Goal: Information Seeking & Learning: Find specific fact

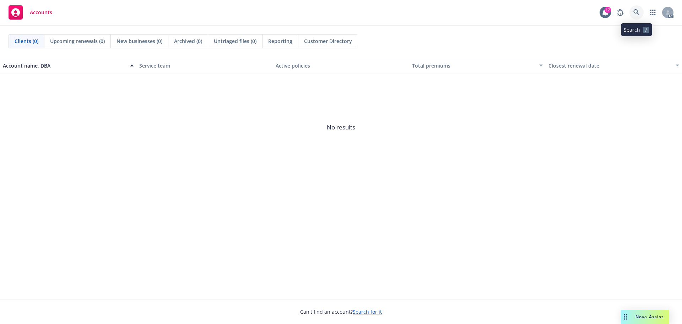
click at [637, 10] on icon at bounding box center [636, 12] width 6 height 6
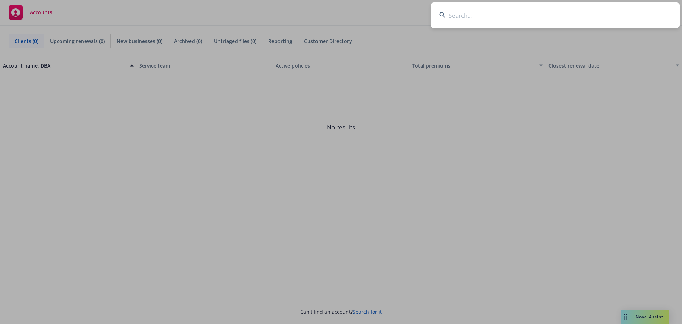
click at [552, 16] on input at bounding box center [555, 15] width 249 height 26
paste input "Allurion"
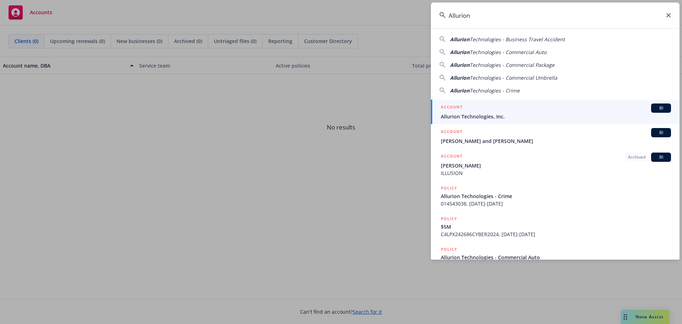
type input "Allurion"
click at [490, 111] on div "ACCOUNT BI" at bounding box center [556, 107] width 230 height 9
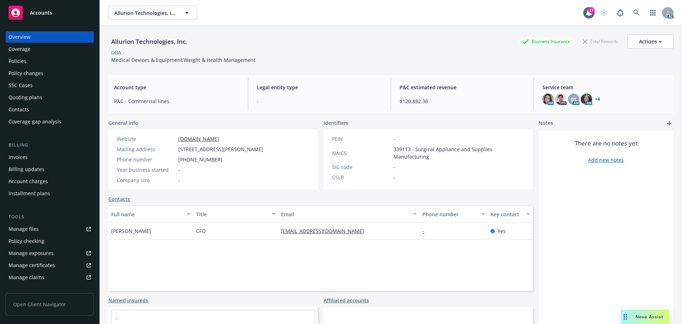
click at [34, 60] on div "Policies" at bounding box center [50, 60] width 82 height 11
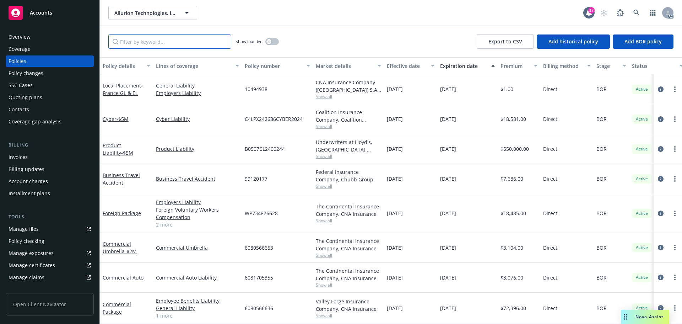
click at [162, 43] on input "Filter by keyword..." at bounding box center [169, 41] width 123 height 14
paste input "ELU205653"
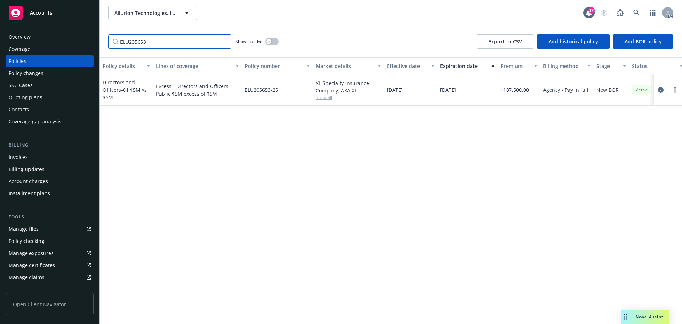
type input "ELU205653"
click at [635, 12] on icon at bounding box center [636, 13] width 6 height 6
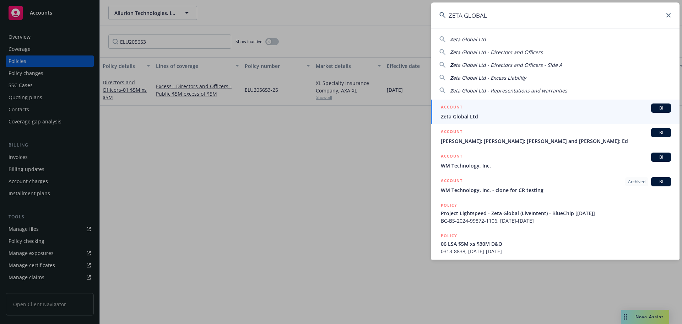
type input "ZETA GLOBAL"
click at [505, 109] on div "ACCOUNT BI" at bounding box center [556, 107] width 230 height 9
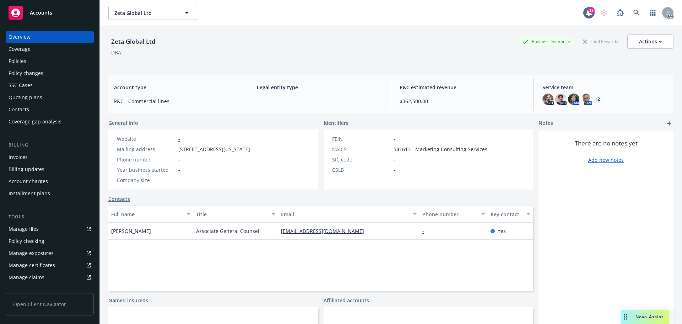
click at [34, 58] on div "Policies" at bounding box center [50, 60] width 82 height 11
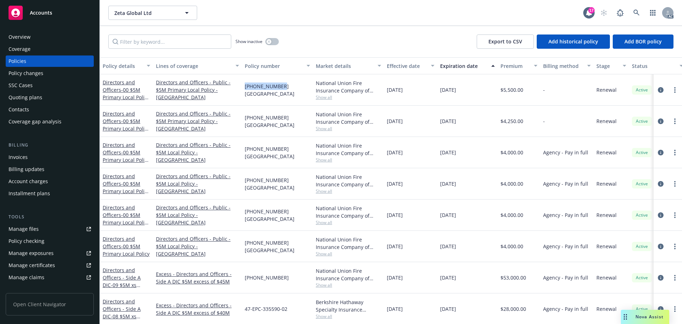
drag, startPoint x: 276, startPoint y: 90, endPoint x: 243, endPoint y: 91, distance: 33.4
click at [243, 91] on div "[PHONE_NUMBER] [GEOGRAPHIC_DATA]" at bounding box center [277, 89] width 71 height 31
copy span "[PHONE_NUMBER]"
click at [48, 69] on div "Policy changes" at bounding box center [50, 72] width 82 height 11
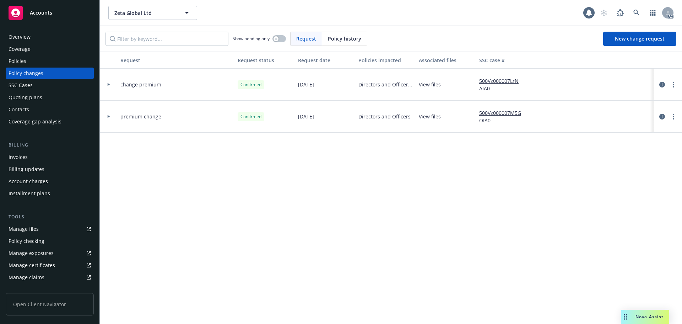
drag, startPoint x: 334, startPoint y: 39, endPoint x: 325, endPoint y: 42, distance: 9.8
click at [325, 42] on div "Policy history" at bounding box center [344, 38] width 45 height 13
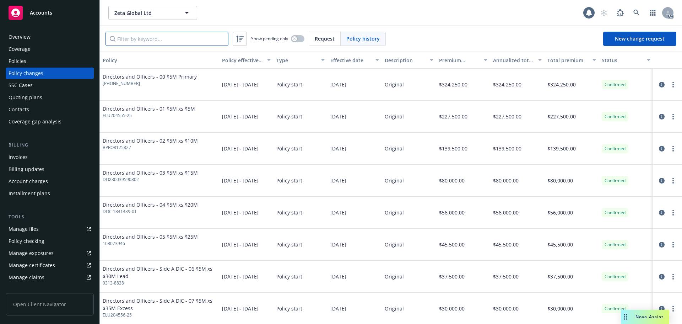
click at [196, 45] on input "Filter by keyword..." at bounding box center [166, 39] width 123 height 14
paste input "[PHONE_NUMBER]"
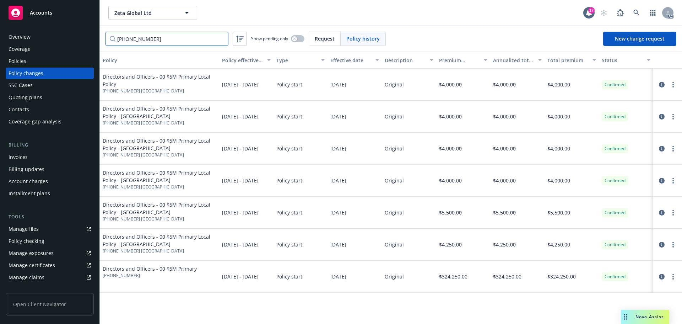
type input "[PHONE_NUMBER]"
click at [32, 60] on div "Policies" at bounding box center [50, 60] width 82 height 11
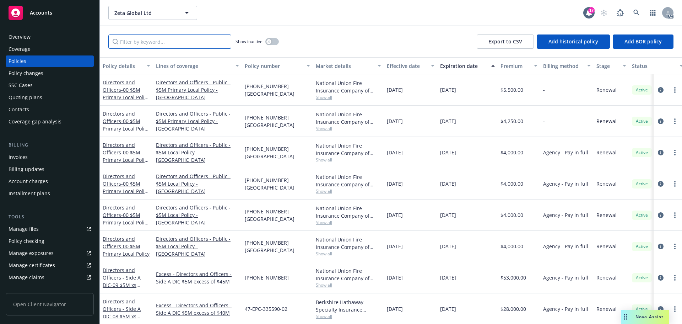
click at [141, 41] on input "Filter by keyword..." at bounding box center [169, 41] width 123 height 14
paste input "[PHONE_NUMBER]"
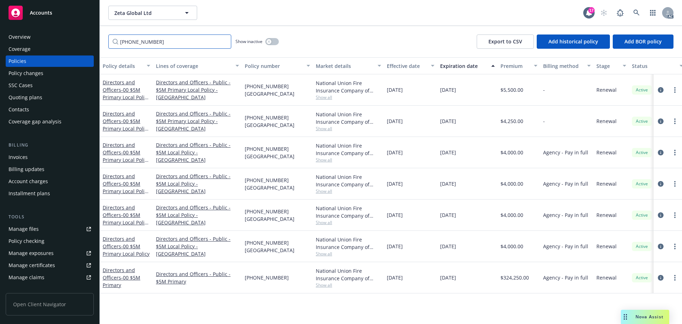
type input "[PHONE_NUMBER]"
click at [638, 9] on link at bounding box center [636, 13] width 14 height 14
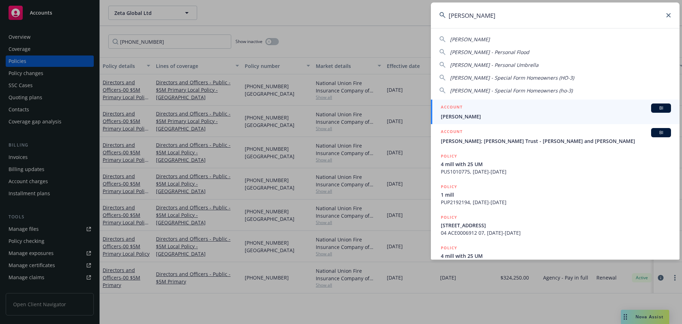
type input "[PERSON_NAME]"
click at [535, 114] on span "[PERSON_NAME]" at bounding box center [556, 116] width 230 height 7
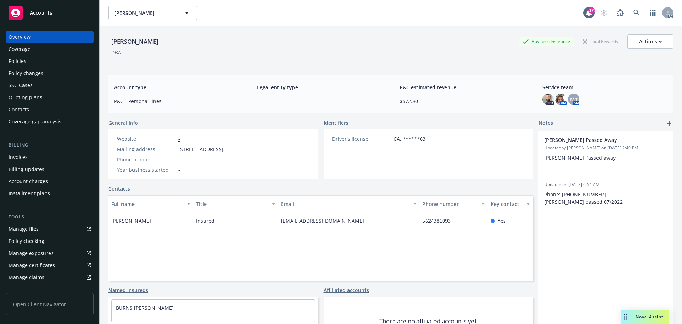
click at [43, 65] on div "Policies" at bounding box center [50, 60] width 82 height 11
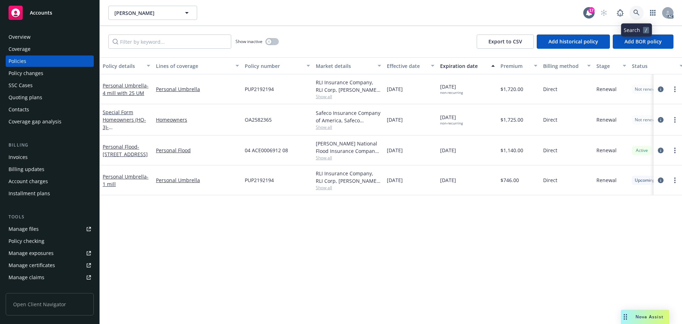
click at [642, 15] on link at bounding box center [636, 13] width 14 height 14
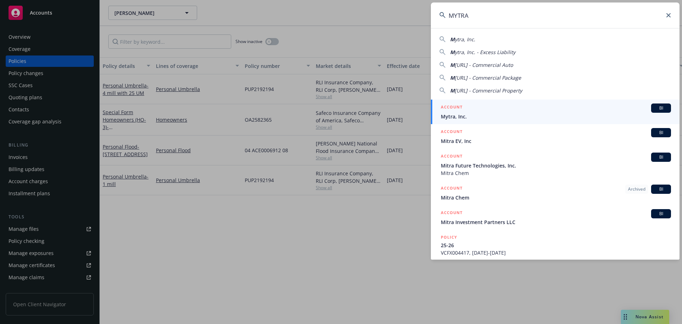
type input "MYTRA"
drag, startPoint x: 498, startPoint y: 108, endPoint x: 491, endPoint y: 109, distance: 7.1
click at [498, 108] on div "ACCOUNT BI" at bounding box center [556, 107] width 230 height 9
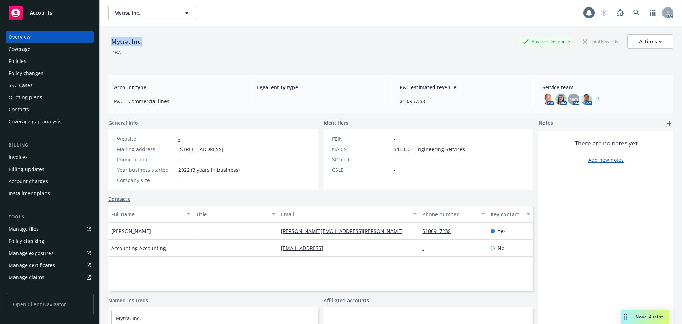
drag, startPoint x: 148, startPoint y: 44, endPoint x: 112, endPoint y: 44, distance: 35.9
click at [112, 44] on div "Mytra, Inc. Business Insurance Total Rewards Actions" at bounding box center [390, 41] width 565 height 14
copy div "Mytra, Inc."
click at [48, 59] on div "Policies" at bounding box center [50, 60] width 82 height 11
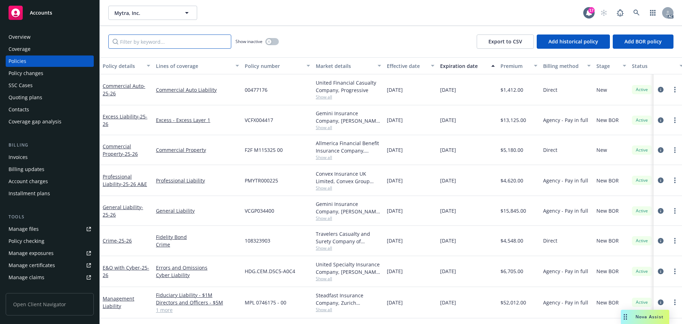
click at [173, 38] on input "Filter by keyword..." at bounding box center [169, 41] width 123 height 14
paste input "00477176"
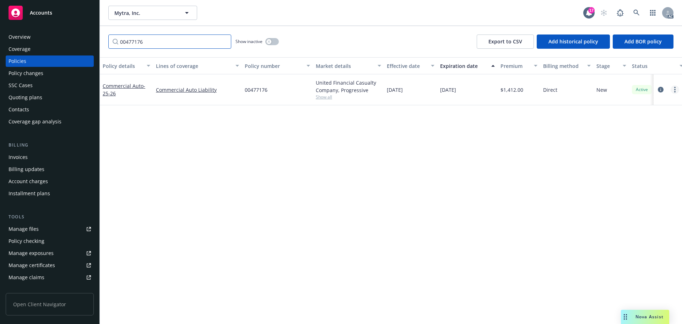
type input "00477176"
click at [629, 14] on link at bounding box center [636, 13] width 14 height 14
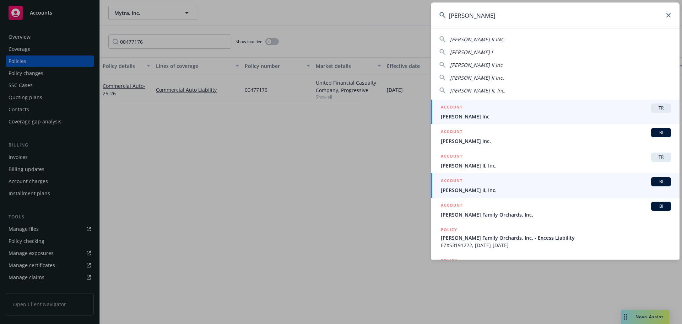
type input "[PERSON_NAME]"
click at [564, 188] on span "[PERSON_NAME] II, Inc." at bounding box center [556, 189] width 230 height 7
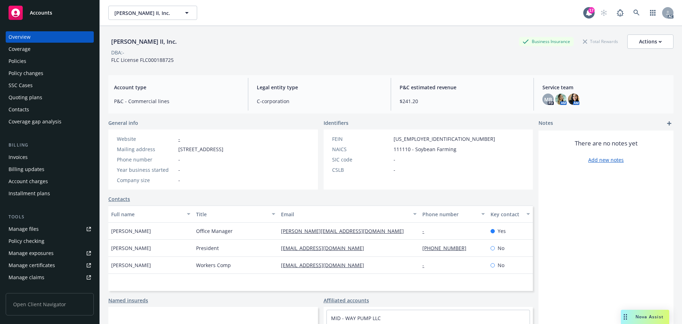
click at [42, 65] on div "Policies" at bounding box center [50, 60] width 82 height 11
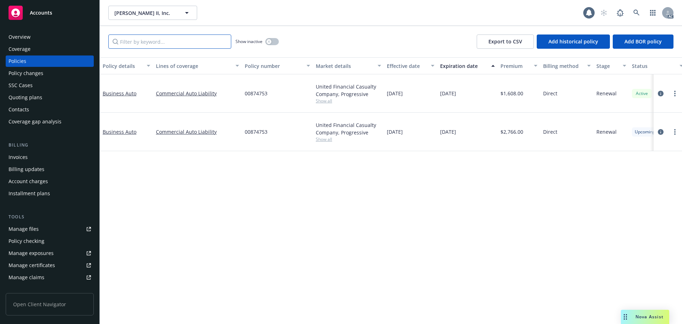
click at [163, 39] on input "Filter by keyword..." at bounding box center [169, 41] width 123 height 14
click at [201, 47] on input "Filter by keyword..." at bounding box center [169, 41] width 123 height 14
paste input "00874753"
type input "00874753"
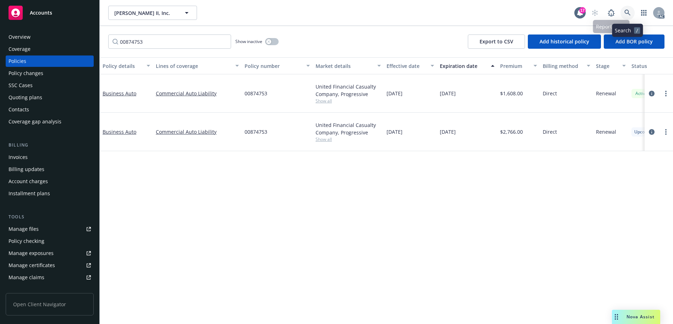
click at [627, 13] on icon at bounding box center [628, 13] width 6 height 6
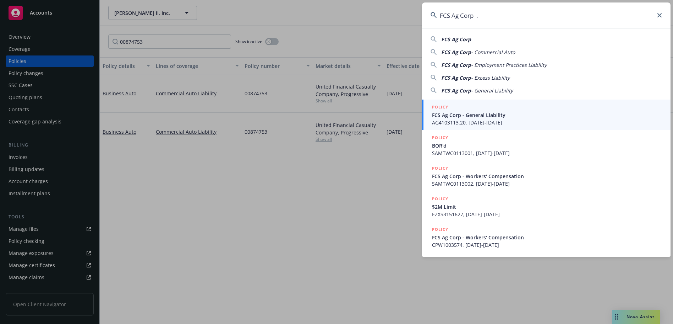
type input "FCS Ag Corp ."
drag, startPoint x: 504, startPoint y: 118, endPoint x: 491, endPoint y: 112, distance: 13.9
click at [504, 118] on span "FCS Ag Corp - General Liability" at bounding box center [547, 114] width 230 height 7
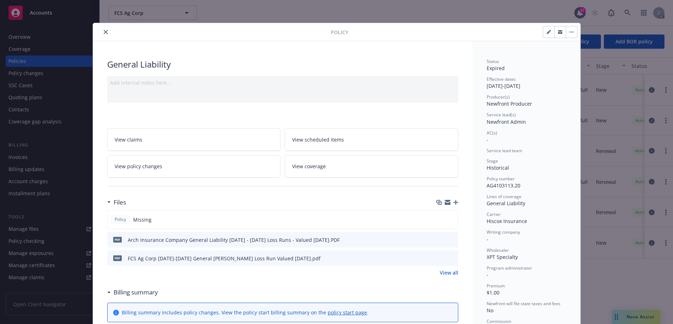
click at [104, 34] on icon "close" at bounding box center [106, 32] width 4 height 4
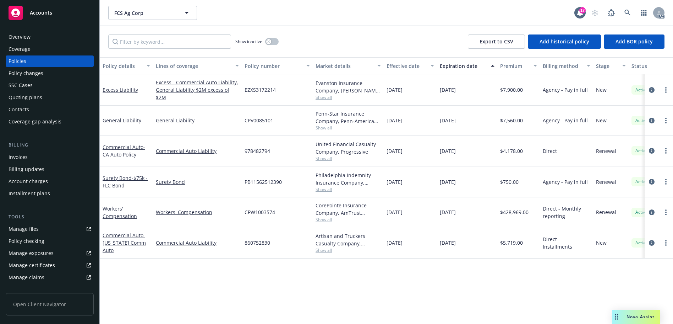
click at [70, 38] on div "Overview" at bounding box center [50, 36] width 82 height 11
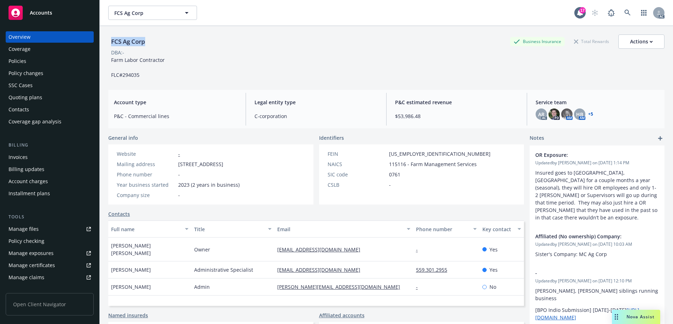
drag, startPoint x: 124, startPoint y: 41, endPoint x: 112, endPoint y: 43, distance: 12.2
click at [112, 43] on div "FCS Ag Corp Business Insurance Total Rewards Actions" at bounding box center [386, 41] width 557 height 14
copy div "FCS Ag Corp"
click at [41, 64] on div "Policies" at bounding box center [50, 60] width 82 height 11
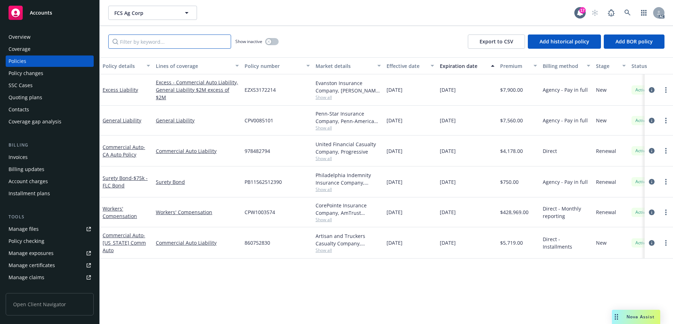
click at [197, 38] on input "Filter by keyword..." at bounding box center [169, 41] width 123 height 14
paste input "860752830"
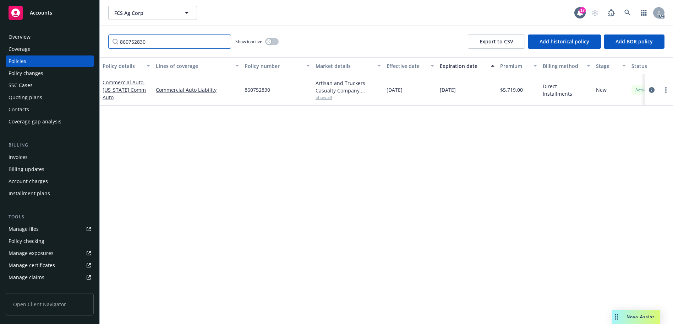
type input "860752830"
click at [625, 18] on link at bounding box center [628, 13] width 14 height 14
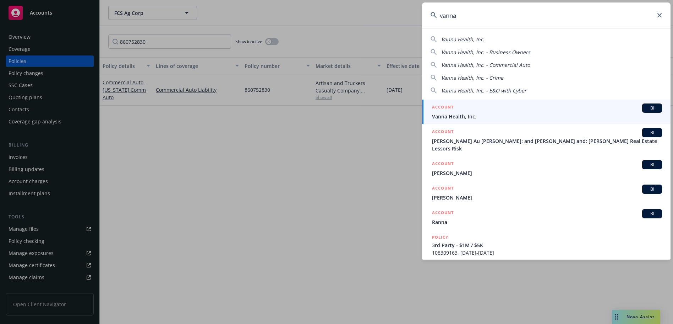
type input "vanna"
click at [538, 106] on div "ACCOUNT BI" at bounding box center [547, 107] width 230 height 9
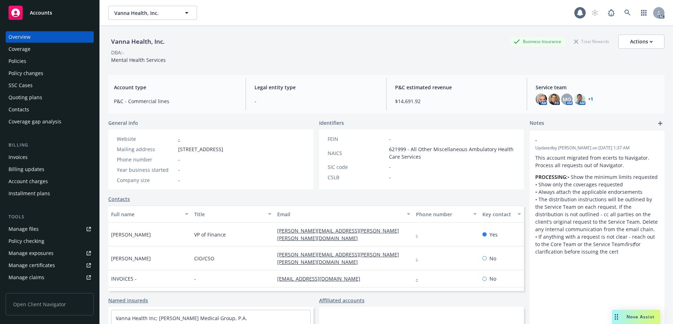
click at [59, 60] on div "Policies" at bounding box center [50, 60] width 82 height 11
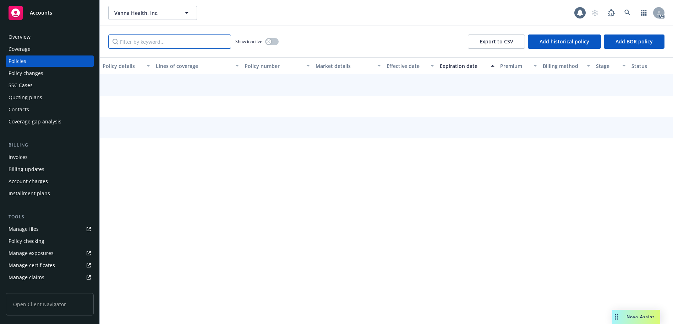
click at [191, 48] on input "Filter by keyword..." at bounding box center [169, 41] width 123 height 14
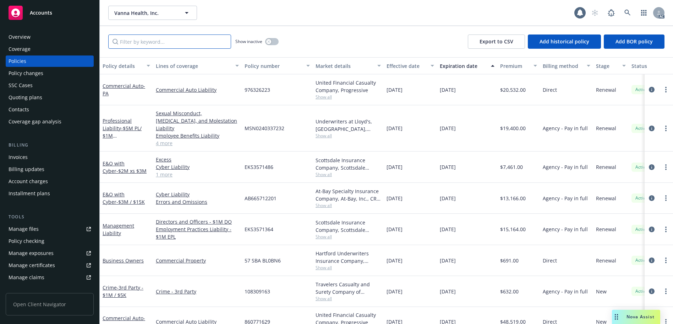
paste input "860771629"
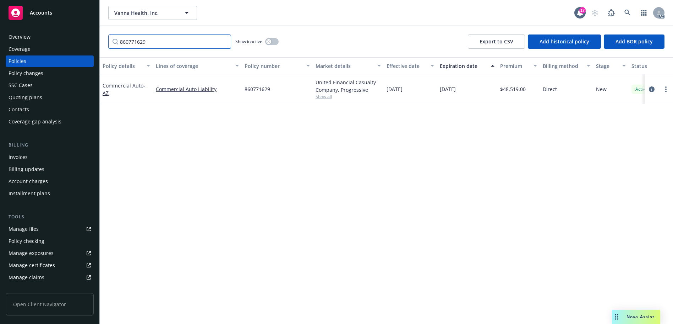
type input "860771629"
drag, startPoint x: 620, startPoint y: 11, endPoint x: 628, endPoint y: 10, distance: 7.8
click at [621, 11] on div "AC" at bounding box center [626, 13] width 77 height 14
click at [628, 11] on icon at bounding box center [628, 13] width 6 height 6
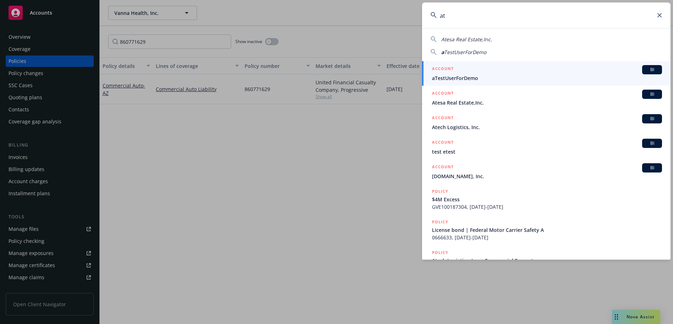
type input "a"
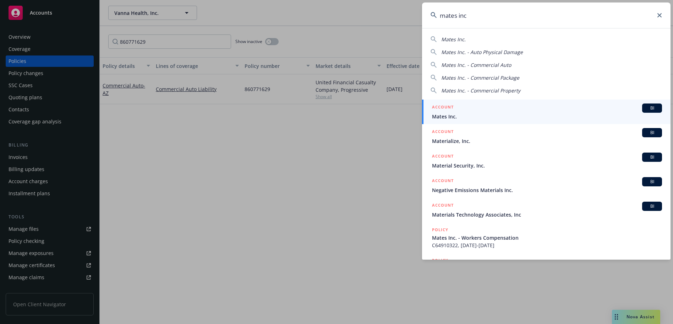
type input "mates inc"
click at [500, 108] on div "ACCOUNT BI" at bounding box center [547, 107] width 230 height 9
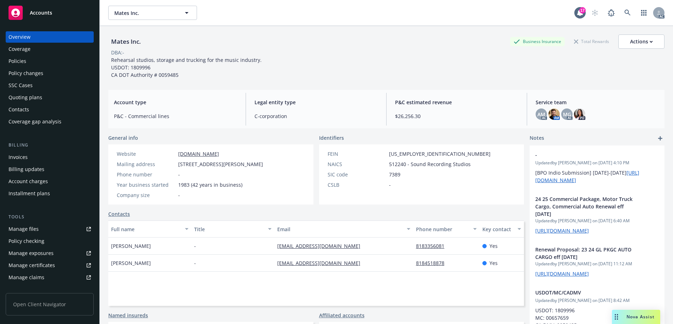
click at [40, 61] on div "Policies" at bounding box center [50, 60] width 82 height 11
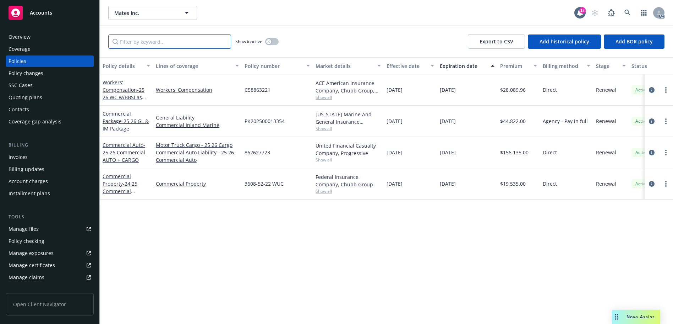
click at [189, 46] on input "Filter by keyword..." at bounding box center [169, 41] width 123 height 14
paste input "862627723"
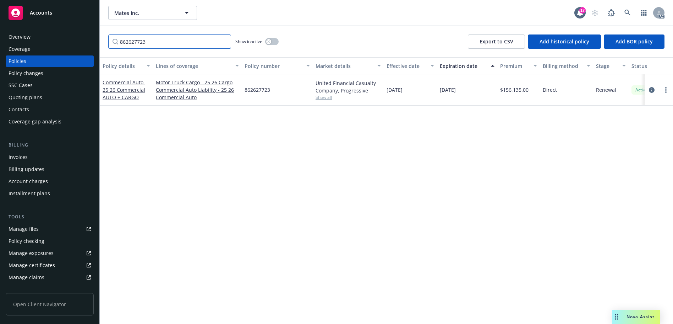
type input "862627723"
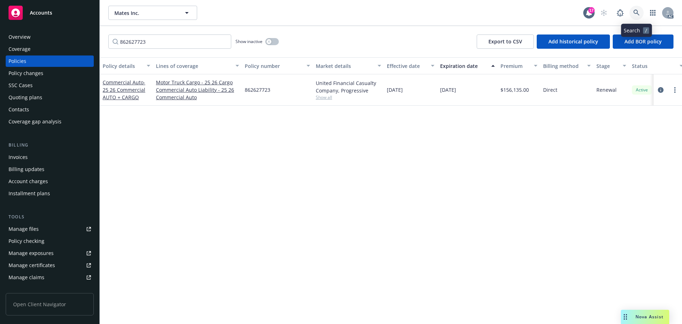
click at [637, 11] on icon at bounding box center [636, 13] width 6 height 6
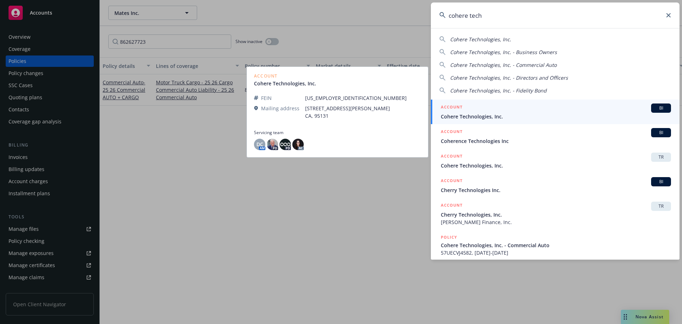
type input "cohere tech"
click at [530, 114] on span "Cohere Technologies, Inc." at bounding box center [556, 116] width 230 height 7
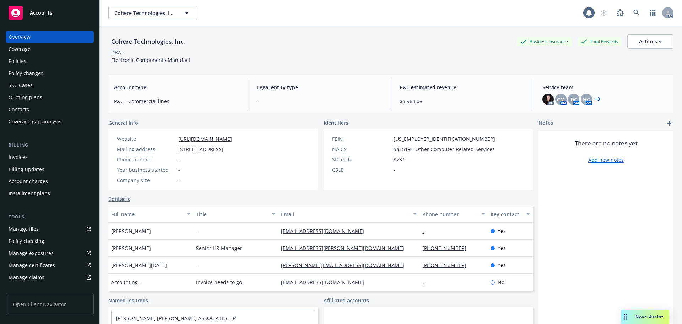
click at [47, 63] on div "Policies" at bounding box center [50, 60] width 82 height 11
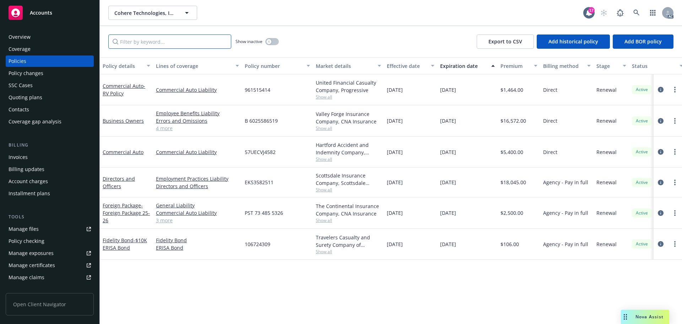
click at [154, 44] on input "Filter by keyword..." at bounding box center [169, 41] width 123 height 14
paste input "961515414"
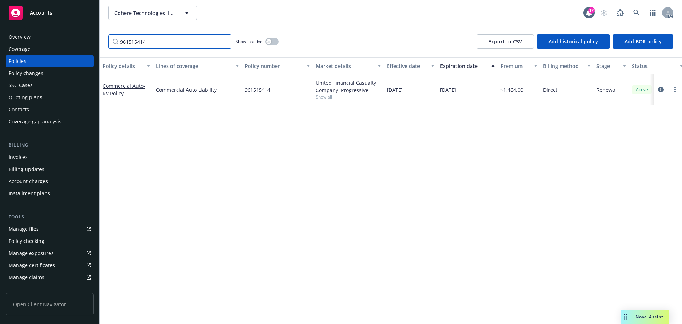
type input "961515414"
click at [636, 9] on link at bounding box center [636, 13] width 14 height 14
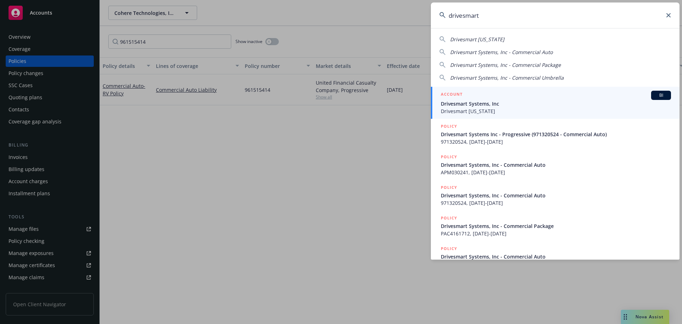
type input "drivesmart"
click at [512, 109] on span "Drivesmart [US_STATE]" at bounding box center [556, 110] width 230 height 7
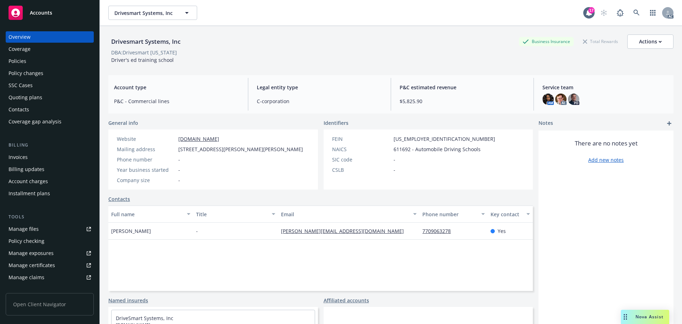
click at [143, 51] on div "DBA: Drivesmart [US_STATE]" at bounding box center [144, 52] width 66 height 7
copy div "Drivesmart"
click at [50, 62] on div "Policies" at bounding box center [50, 60] width 82 height 11
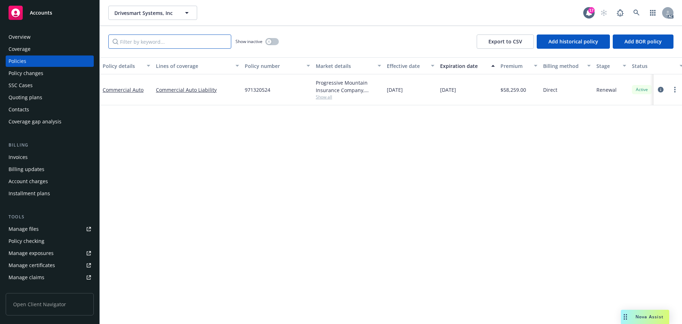
click at [164, 43] on input "Filter by keyword..." at bounding box center [169, 41] width 123 height 14
paste input "971320524"
type input "971320524"
click at [633, 10] on link at bounding box center [636, 13] width 14 height 14
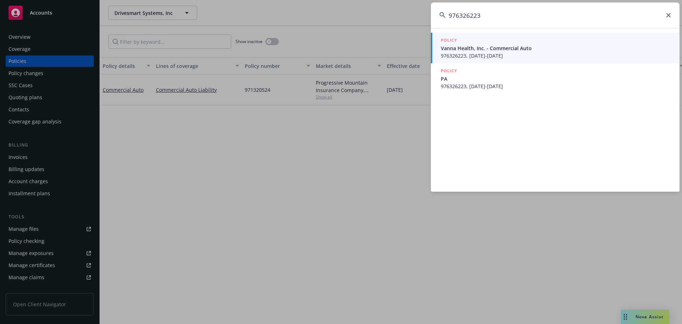
type input "976326223"
click at [488, 54] on span "976326223, [DATE]-[DATE]" at bounding box center [556, 55] width 230 height 7
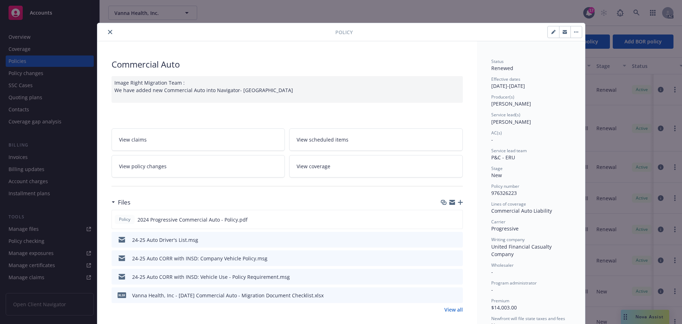
drag, startPoint x: 112, startPoint y: 32, endPoint x: 107, endPoint y: 32, distance: 4.6
click at [111, 32] on div at bounding box center [217, 32] width 235 height 9
click at [108, 32] on icon "close" at bounding box center [110, 32] width 4 height 4
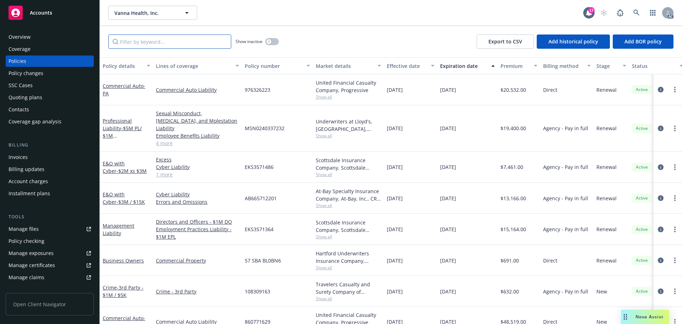
click at [154, 47] on input "Filter by keyword..." at bounding box center [169, 41] width 123 height 14
paste input "976326223"
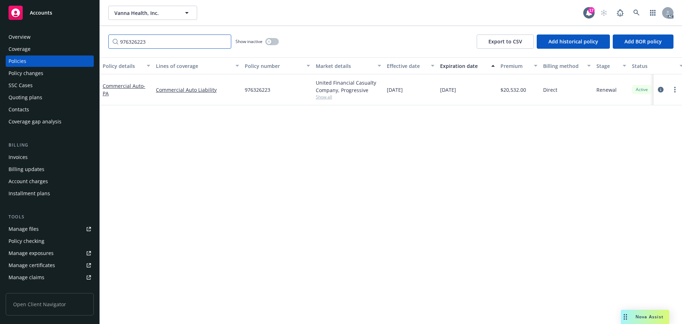
type input "976326223"
click at [635, 11] on icon at bounding box center [636, 13] width 6 height 6
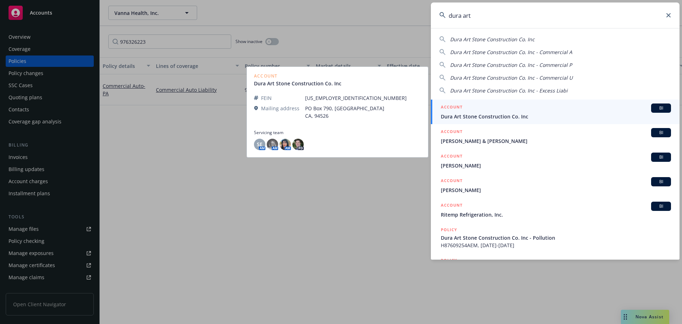
type input "dura art"
click at [539, 115] on span "Dura Art Stone Construction Co. Inc" at bounding box center [556, 116] width 230 height 7
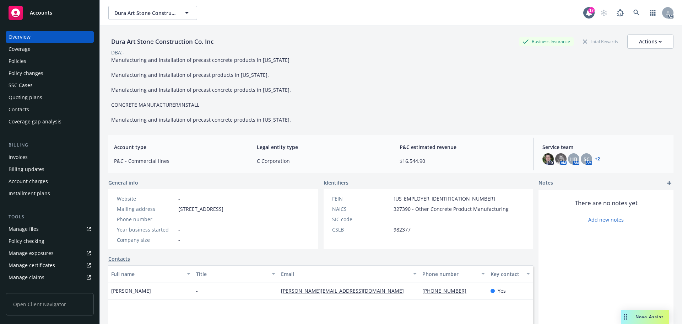
click at [59, 66] on div "Policies" at bounding box center [50, 60] width 82 height 11
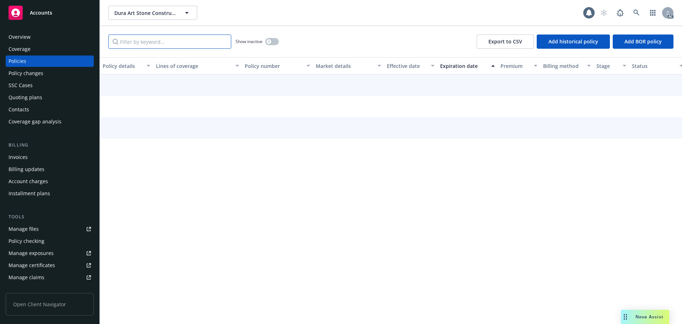
click at [154, 44] on input "Filter by keyword..." at bounding box center [169, 41] width 123 height 14
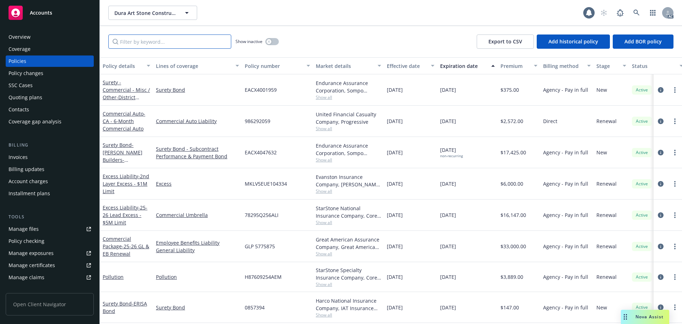
paste input "986292059"
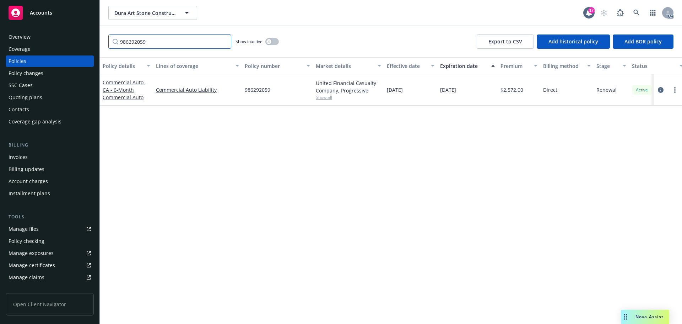
type input "986292059"
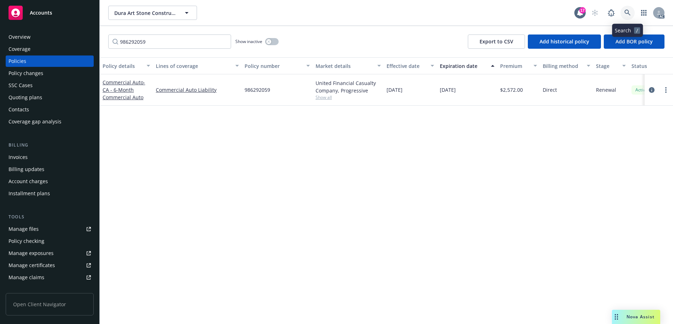
click at [627, 10] on icon at bounding box center [628, 13] width 6 height 6
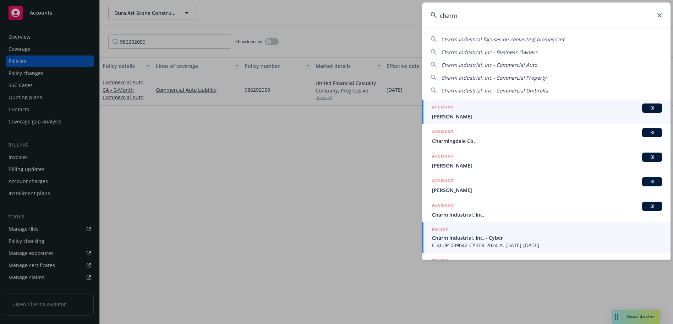
type input "charm"
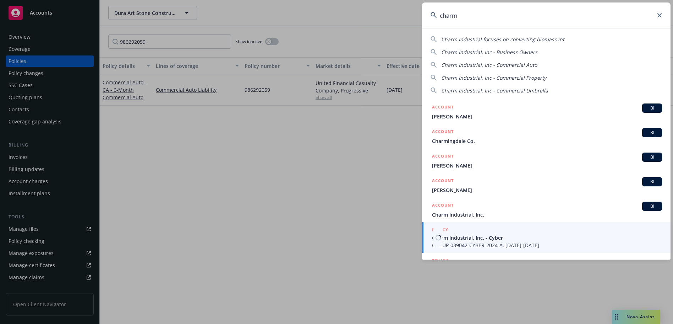
click at [508, 235] on span "Charm Industrial, Inc. - Cyber" at bounding box center [547, 237] width 230 height 7
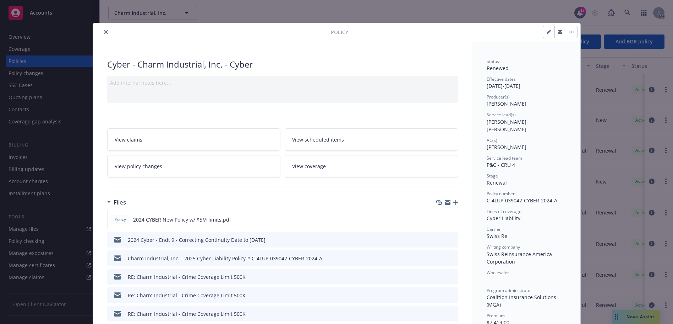
click at [105, 34] on button "close" at bounding box center [106, 32] width 9 height 9
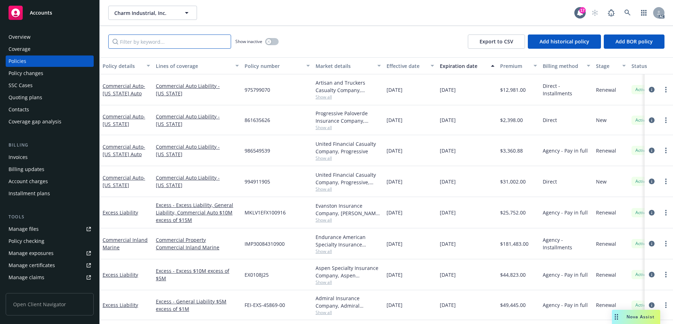
click at [143, 47] on input "Filter by keyword..." at bounding box center [169, 41] width 123 height 14
paste input "986549539"
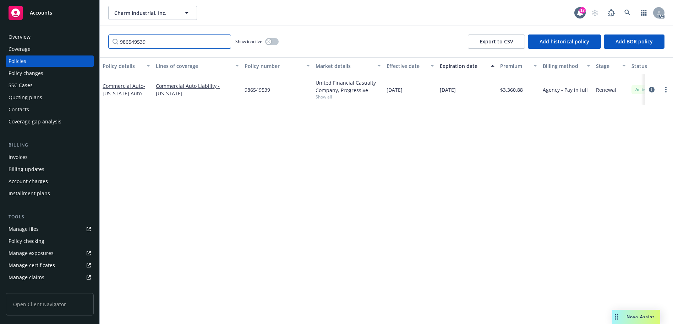
type input "986549539"
click at [624, 6] on span at bounding box center [628, 13] width 14 height 14
click at [627, 11] on icon at bounding box center [628, 13] width 6 height 6
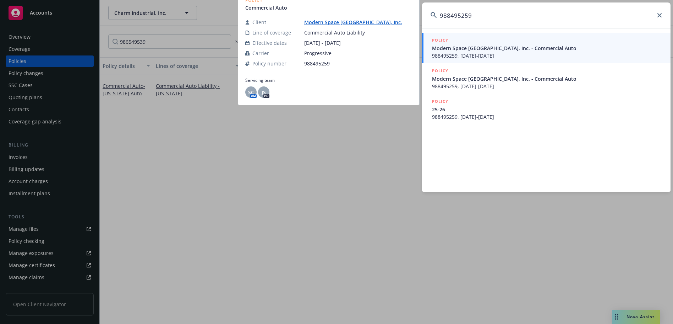
type input "988495259"
click at [464, 48] on span "Modern Space [GEOGRAPHIC_DATA], Inc. - Commercial Auto" at bounding box center [547, 47] width 230 height 7
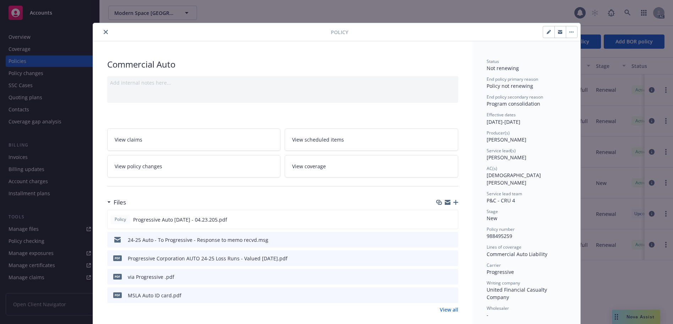
click at [104, 33] on icon "close" at bounding box center [106, 32] width 4 height 4
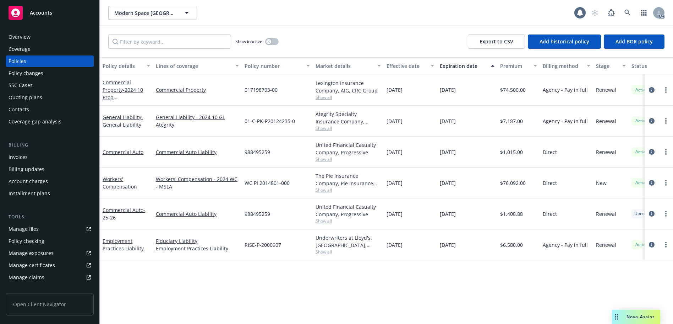
click at [63, 35] on div "Overview" at bounding box center [50, 36] width 82 height 11
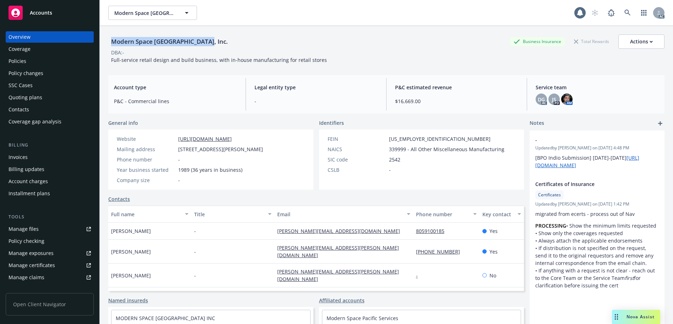
drag, startPoint x: 205, startPoint y: 42, endPoint x: 111, endPoint y: 43, distance: 94.1
click at [111, 43] on div "Modern Space [GEOGRAPHIC_DATA], Inc. Business Insurance Total Rewards Actions" at bounding box center [386, 41] width 557 height 14
click at [163, 42] on div "Modern Space [GEOGRAPHIC_DATA], Inc." at bounding box center [169, 41] width 123 height 9
drag, startPoint x: 151, startPoint y: 41, endPoint x: 111, endPoint y: 41, distance: 40.1
click at [111, 41] on div "Modern Space [GEOGRAPHIC_DATA], Inc." at bounding box center [169, 41] width 123 height 9
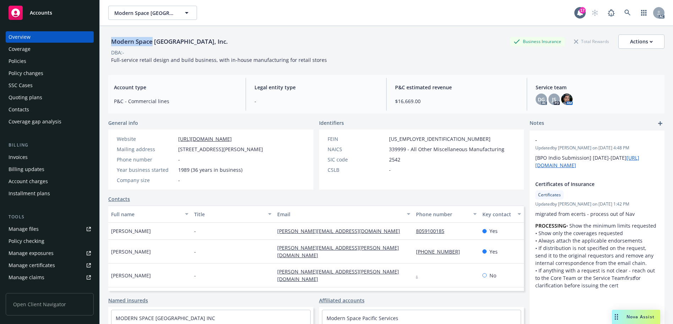
copy div "Modern Space"
click at [60, 59] on div "Policies" at bounding box center [50, 60] width 82 height 11
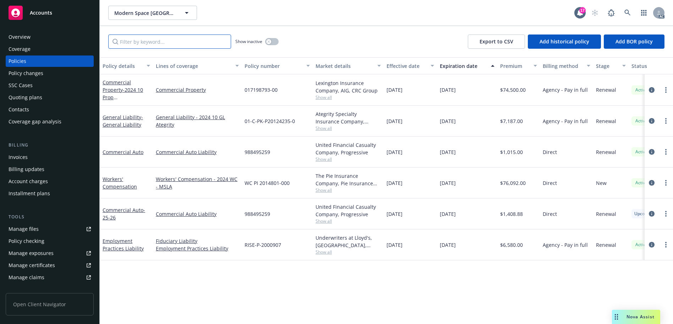
click at [178, 45] on input "Filter by keyword..." at bounding box center [169, 41] width 123 height 14
paste input "988495259"
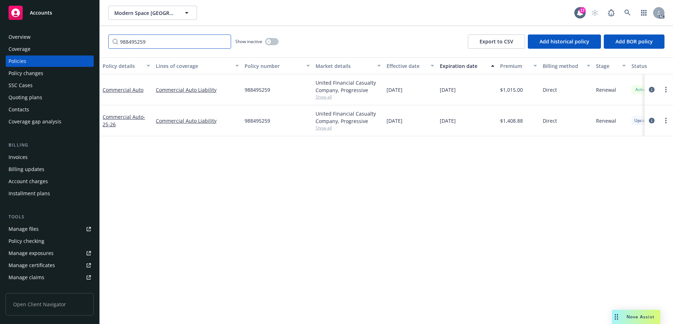
type input "988495259"
click at [627, 11] on icon at bounding box center [628, 13] width 6 height 6
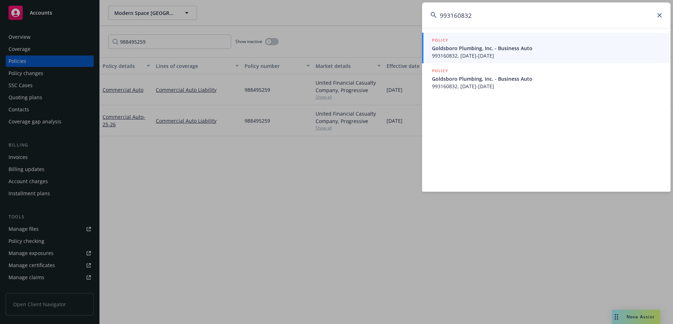
type input "993160832"
click at [511, 46] on span "Goldsboro Plumbing, Inc. - Business Auto" at bounding box center [547, 47] width 230 height 7
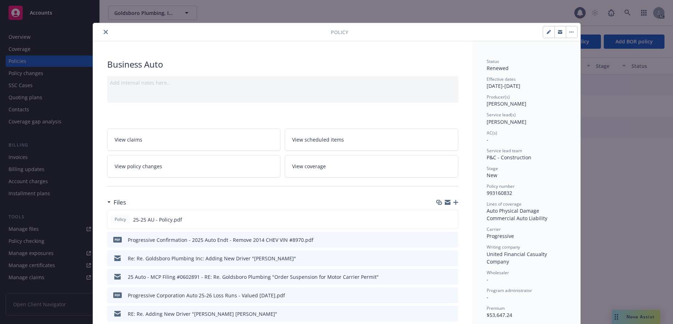
drag, startPoint x: 108, startPoint y: 31, endPoint x: 86, endPoint y: 32, distance: 21.3
click at [107, 31] on div at bounding box center [213, 32] width 235 height 9
click at [105, 34] on button "close" at bounding box center [106, 32] width 9 height 9
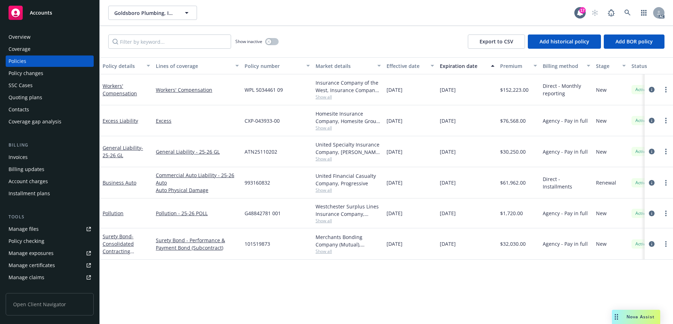
click at [67, 40] on div "Overview" at bounding box center [50, 36] width 82 height 11
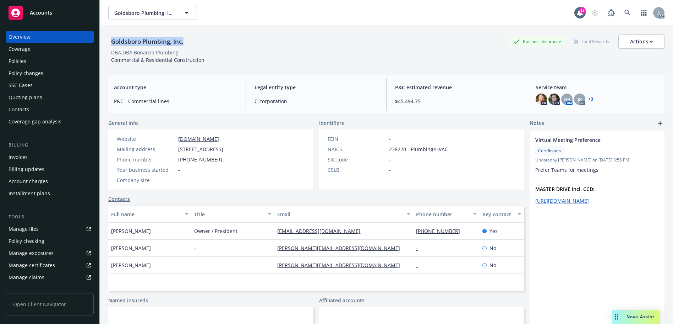
drag, startPoint x: 188, startPoint y: 43, endPoint x: 112, endPoint y: 42, distance: 76.4
click at [112, 42] on div "Goldsboro Plumbing, Inc. Business Insurance Total Rewards Actions" at bounding box center [386, 41] width 557 height 14
copy div "Goldsboro Plumbing, Inc."
click at [51, 60] on div "Policies" at bounding box center [50, 60] width 82 height 11
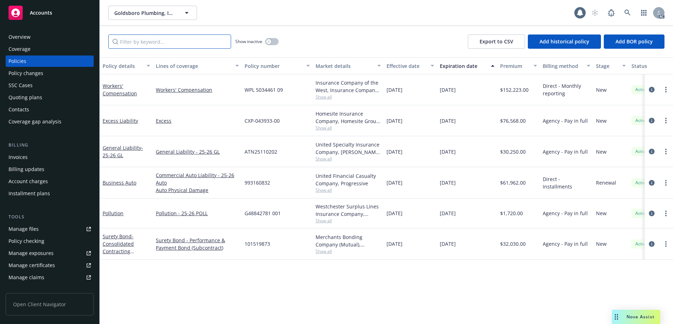
click at [177, 40] on input "Filter by keyword..." at bounding box center [169, 41] width 123 height 14
paste input "993160832"
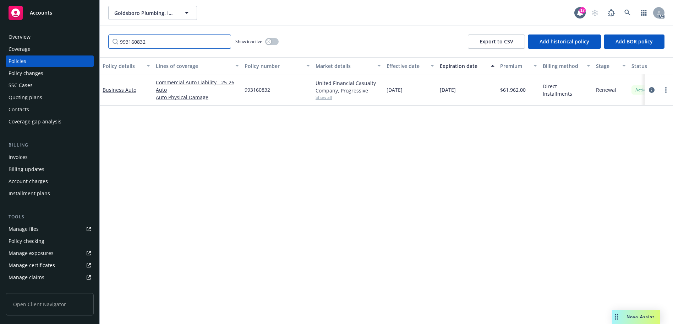
type input "993160832"
drag, startPoint x: 620, startPoint y: 6, endPoint x: 624, endPoint y: 8, distance: 4.2
click at [620, 6] on div "AC" at bounding box center [626, 13] width 77 height 14
click at [624, 8] on link at bounding box center [628, 13] width 14 height 14
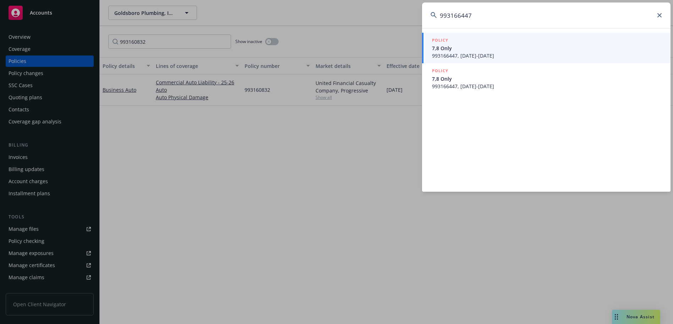
type input "993166447"
click at [479, 55] on span "993166447, [DATE]-[DATE]" at bounding box center [547, 55] width 230 height 7
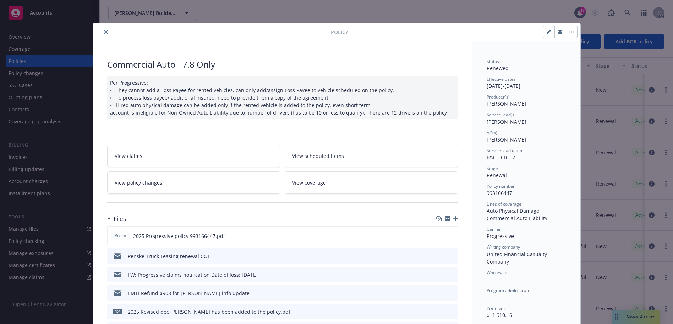
click at [106, 29] on button "close" at bounding box center [106, 32] width 9 height 9
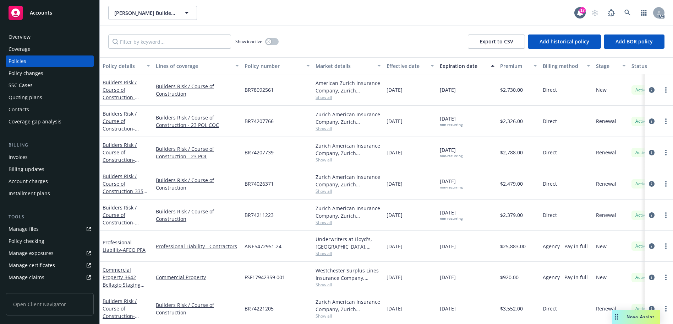
click at [42, 40] on div "Overview" at bounding box center [50, 36] width 82 height 11
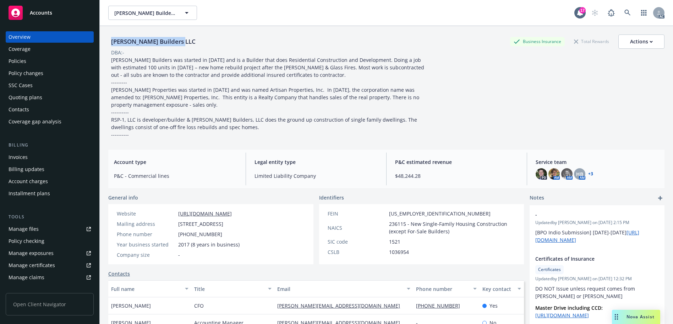
drag, startPoint x: 181, startPoint y: 41, endPoint x: 112, endPoint y: 39, distance: 68.9
click at [112, 39] on div "[PERSON_NAME] Builders LLC" at bounding box center [153, 41] width 90 height 9
click at [132, 42] on div "[PERSON_NAME] Builders LLC" at bounding box center [153, 41] width 90 height 9
click at [38, 59] on div "Policies" at bounding box center [50, 60] width 82 height 11
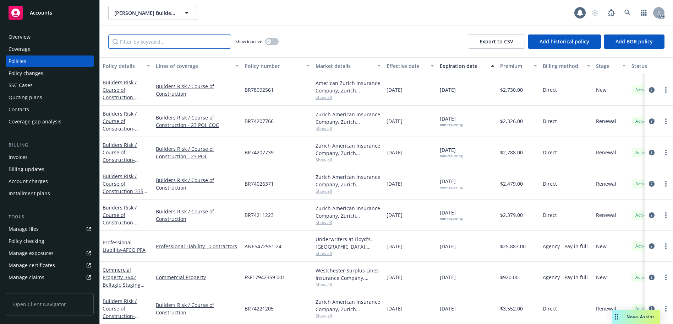
click at [148, 48] on div "Show inactive Export to CSV Add historical policy Add BOR policy" at bounding box center [387, 41] width 574 height 31
click at [150, 46] on input "Filter by keyword..." at bounding box center [169, 41] width 123 height 14
paste input "993166447"
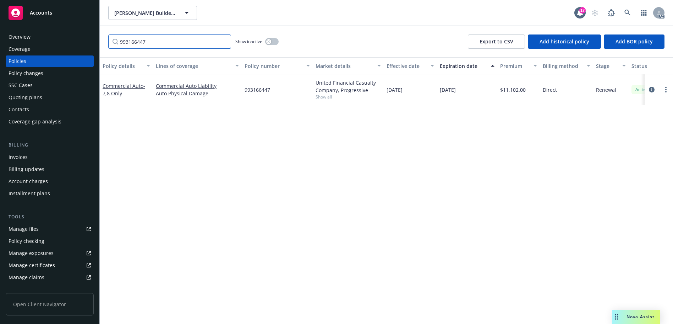
type input "993166447"
click at [628, 7] on link at bounding box center [628, 13] width 14 height 14
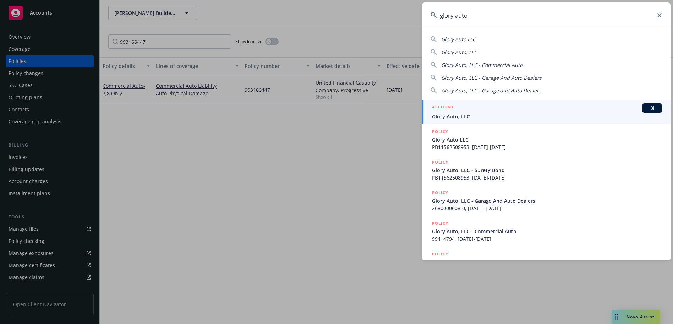
type input "glory auto"
click at [531, 111] on div "ACCOUNT BI" at bounding box center [547, 107] width 230 height 9
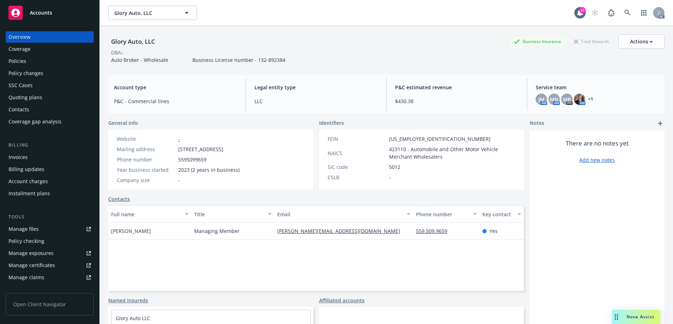
click at [28, 60] on div "Policies" at bounding box center [50, 60] width 82 height 11
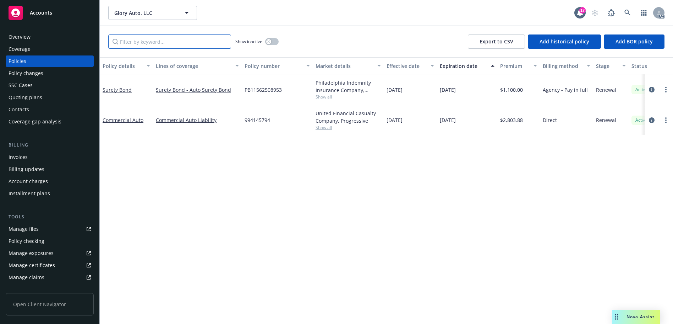
click at [188, 42] on input "Filter by keyword..." at bounding box center [169, 41] width 123 height 14
paste input "994145794"
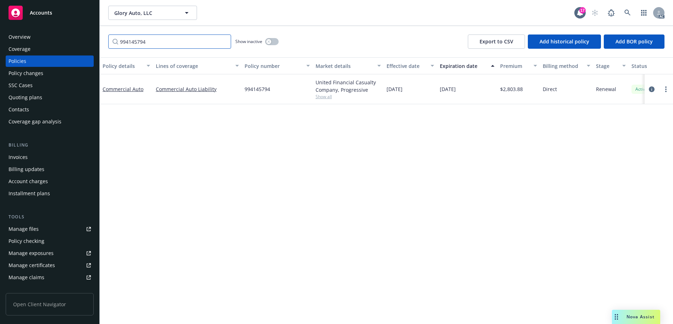
type input "994145794"
click at [630, 13] on icon at bounding box center [628, 13] width 6 height 6
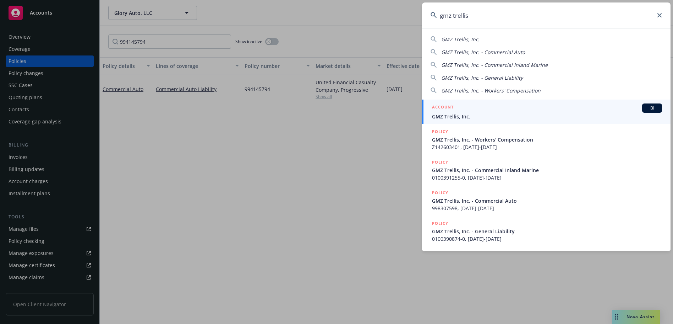
type input "gmz trellis"
click at [510, 112] on div "ACCOUNT BI" at bounding box center [547, 107] width 230 height 9
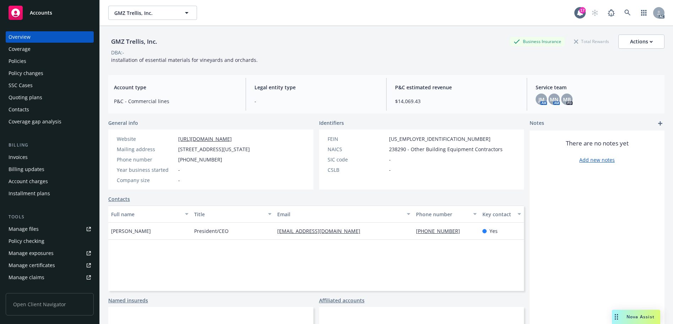
click at [31, 63] on div "Policies" at bounding box center [50, 60] width 82 height 11
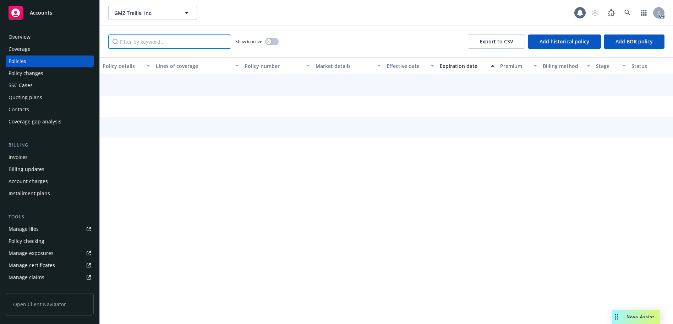
click at [152, 42] on input "Filter by keyword..." at bounding box center [169, 41] width 123 height 14
paste input "998307598"
type input "998307598"
